Goal: Book appointment/travel/reservation

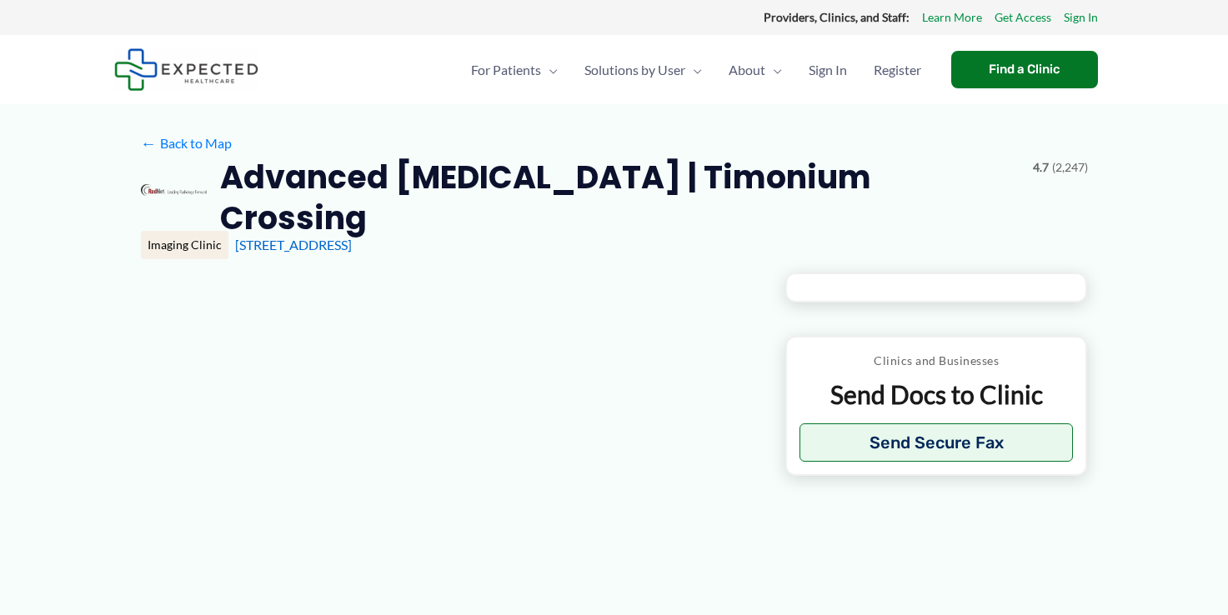
type input "**********"
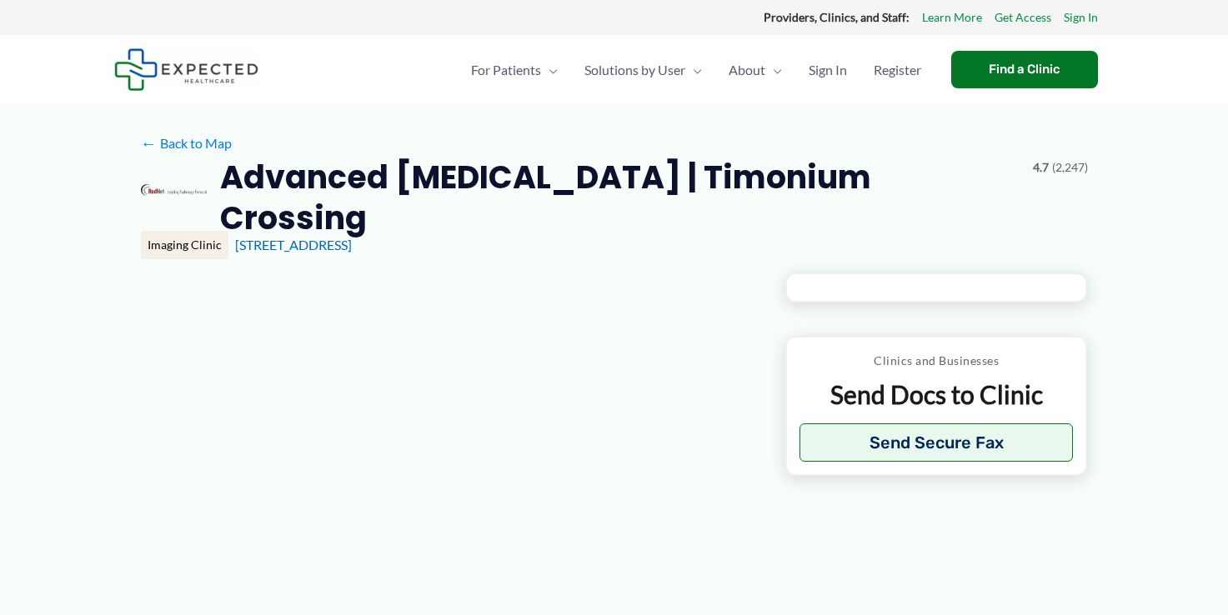
type input "**********"
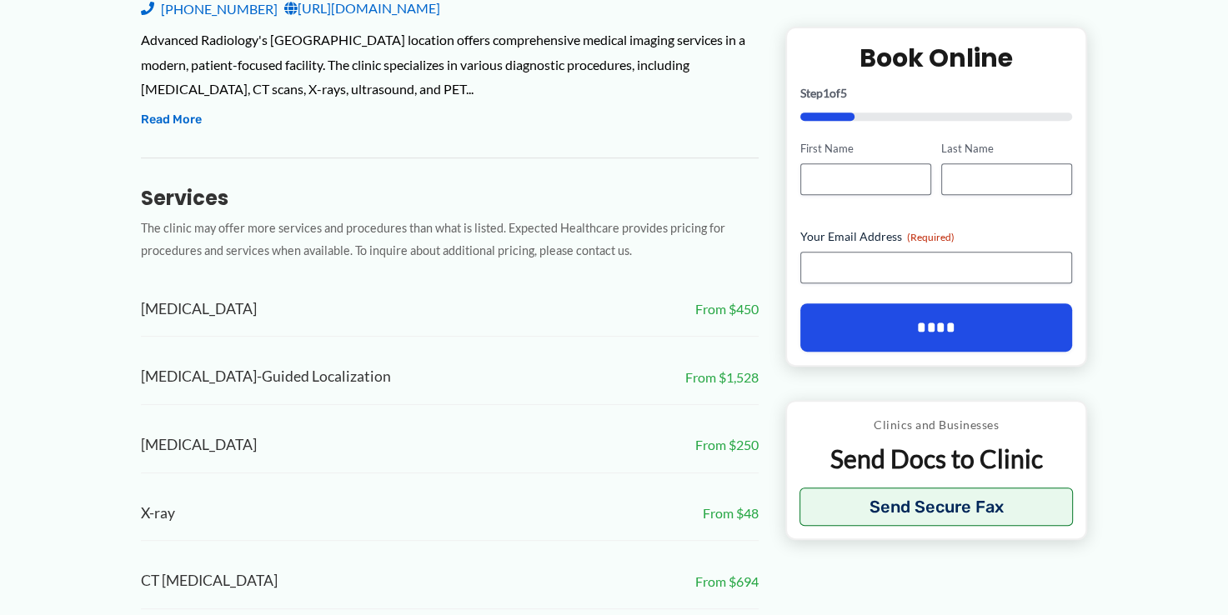
scroll to position [567, 0]
